Goal: Navigation & Orientation: Find specific page/section

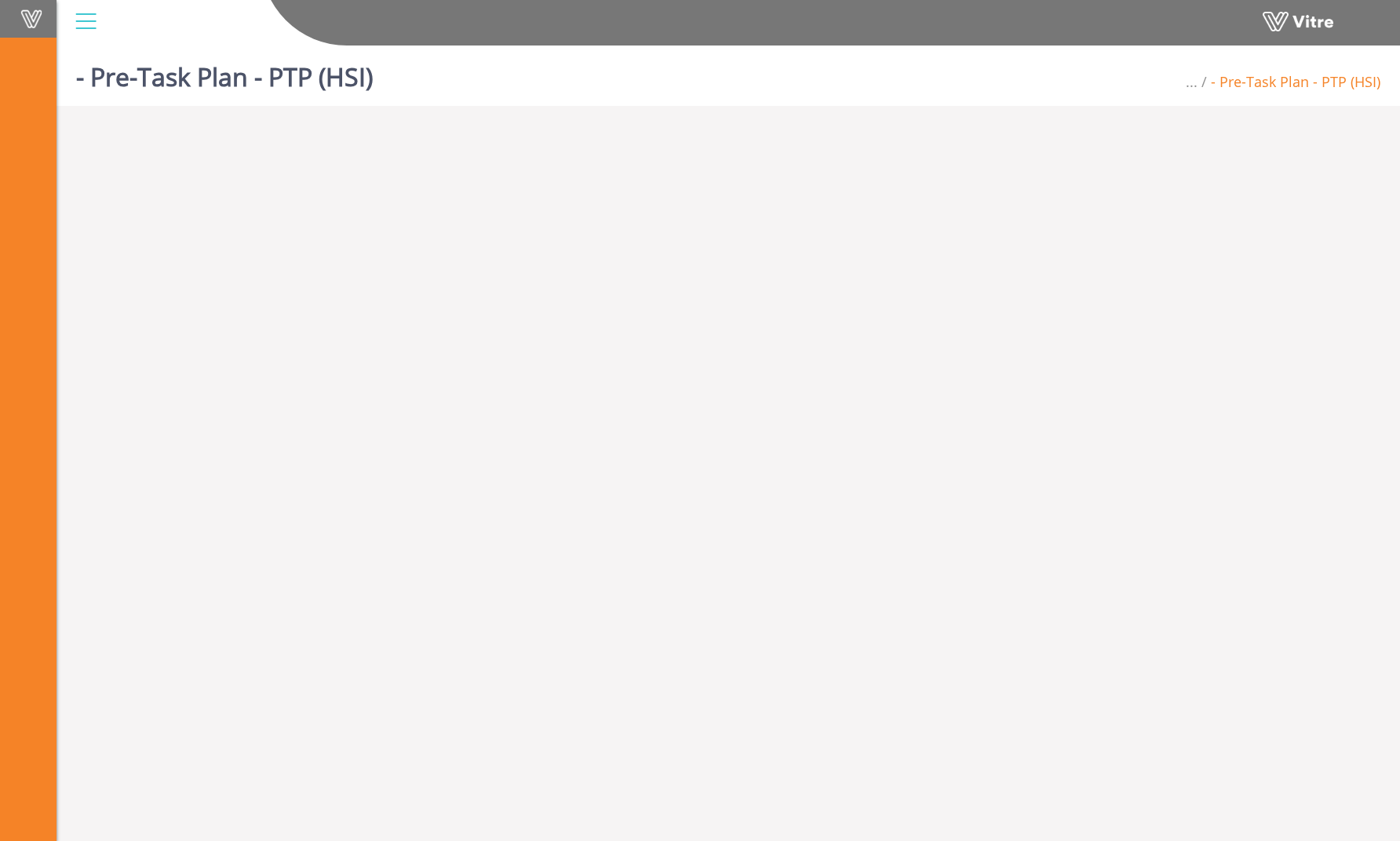
click at [29, 21] on span at bounding box center [31, 19] width 39 height 19
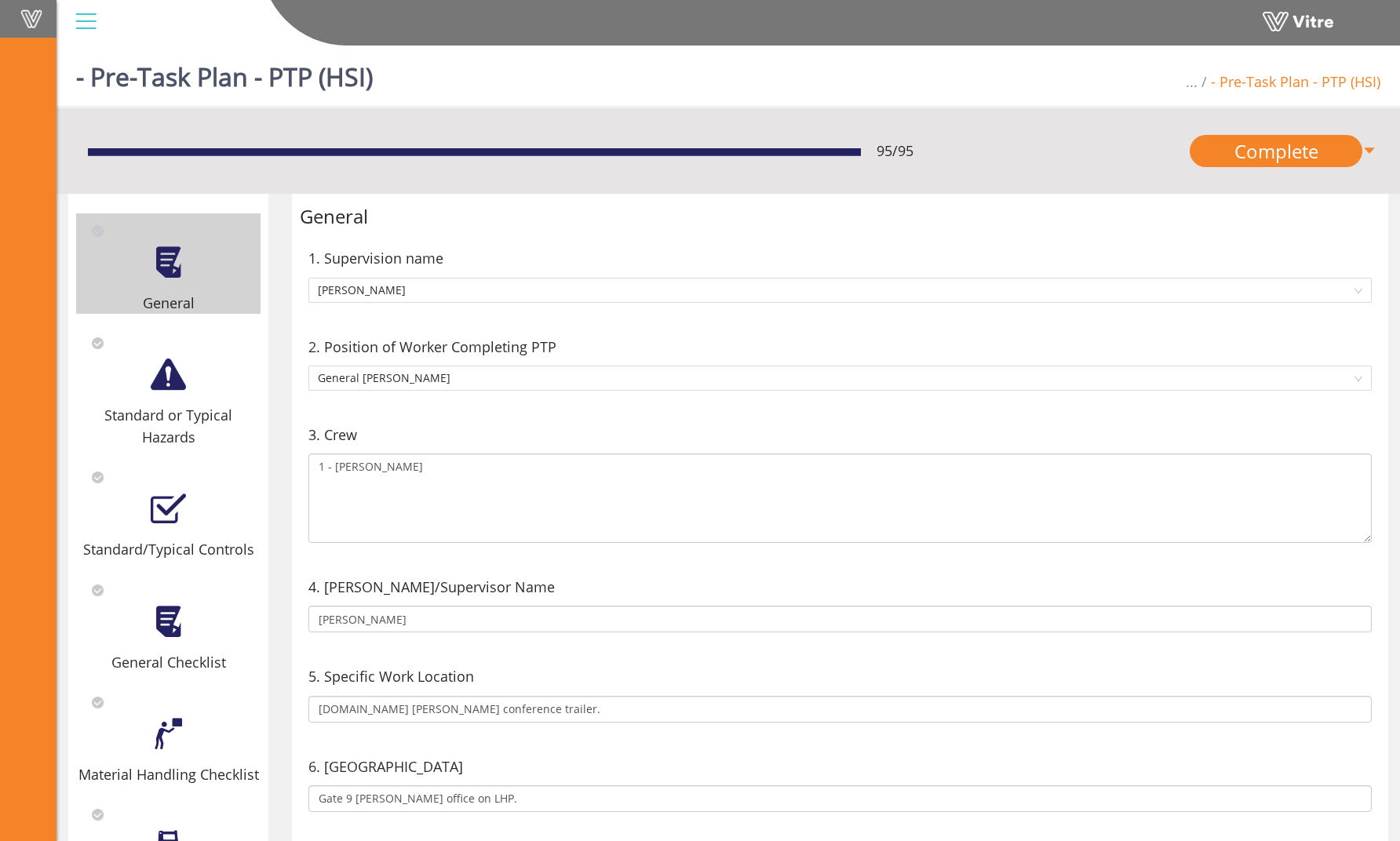
click at [40, 18] on span at bounding box center [31, 19] width 39 height 19
